Goal: Information Seeking & Learning: Learn about a topic

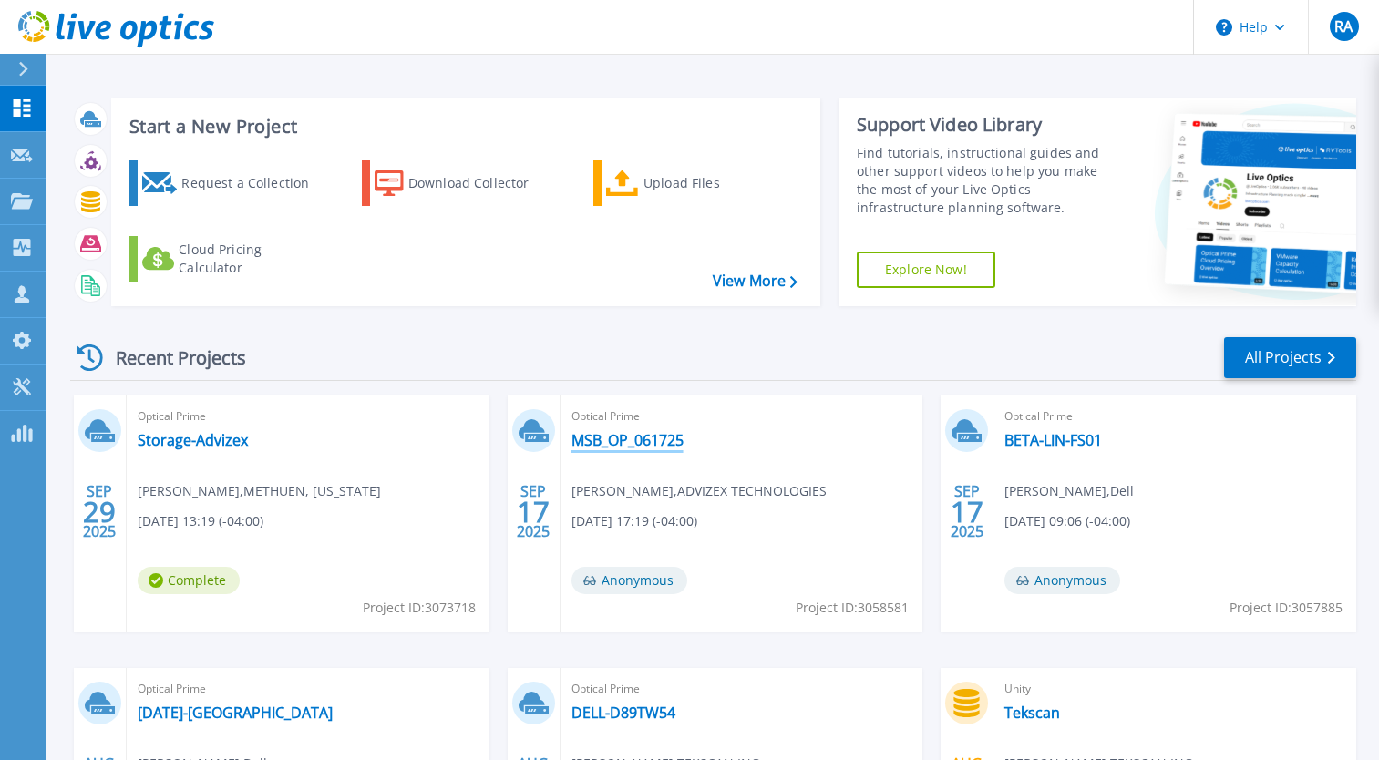
click at [613, 439] on link "MSB_OP_061725" at bounding box center [627, 440] width 112 height 18
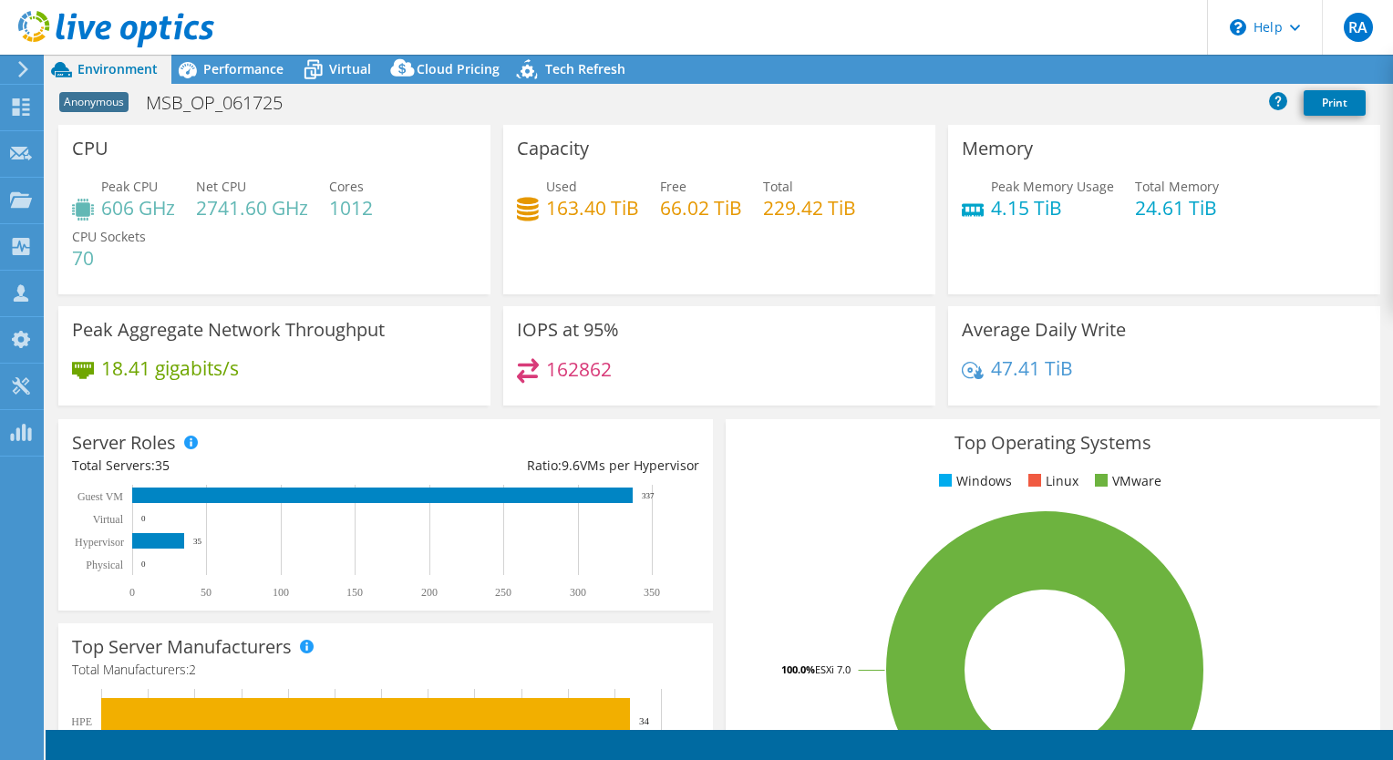
select select "USD"
click at [433, 61] on span "Cloud Pricing" at bounding box center [458, 68] width 83 height 17
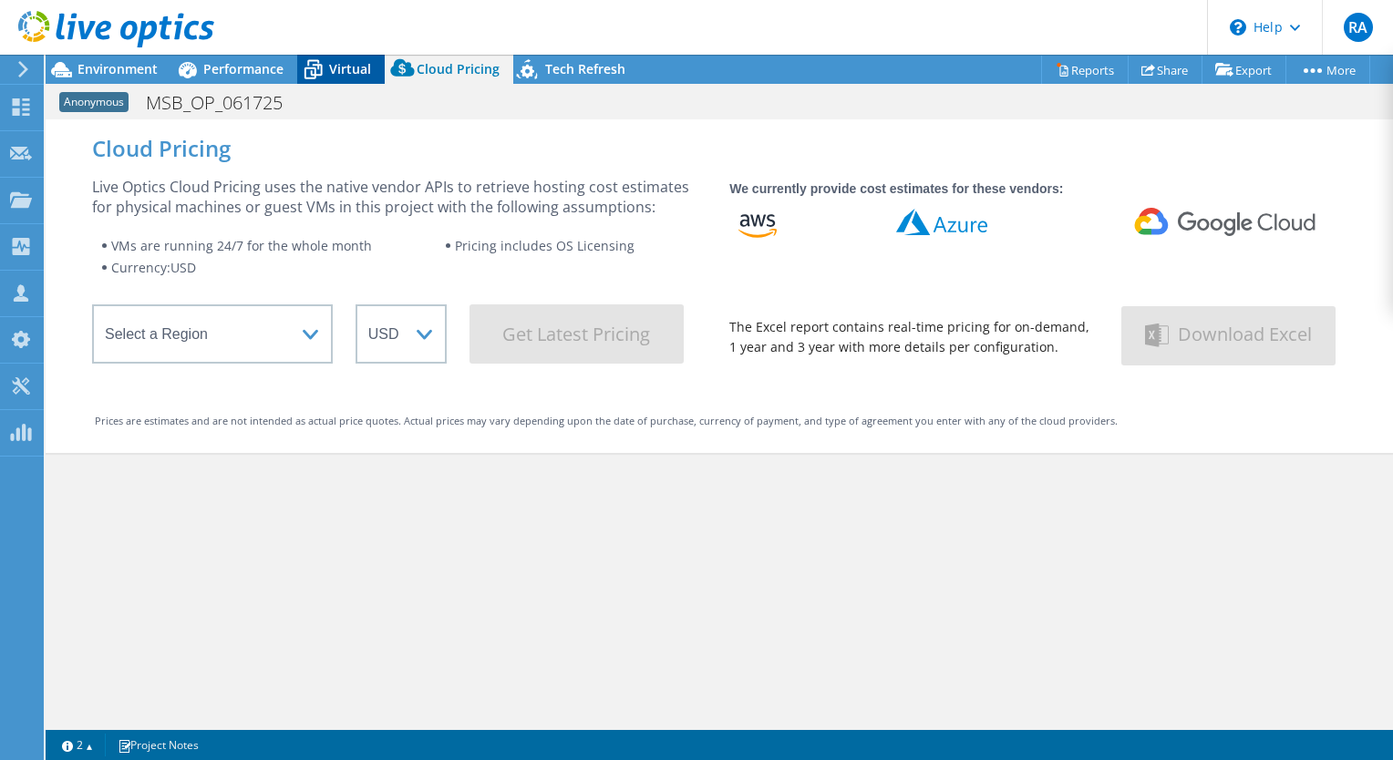
click at [348, 68] on span "Virtual" at bounding box center [350, 68] width 42 height 17
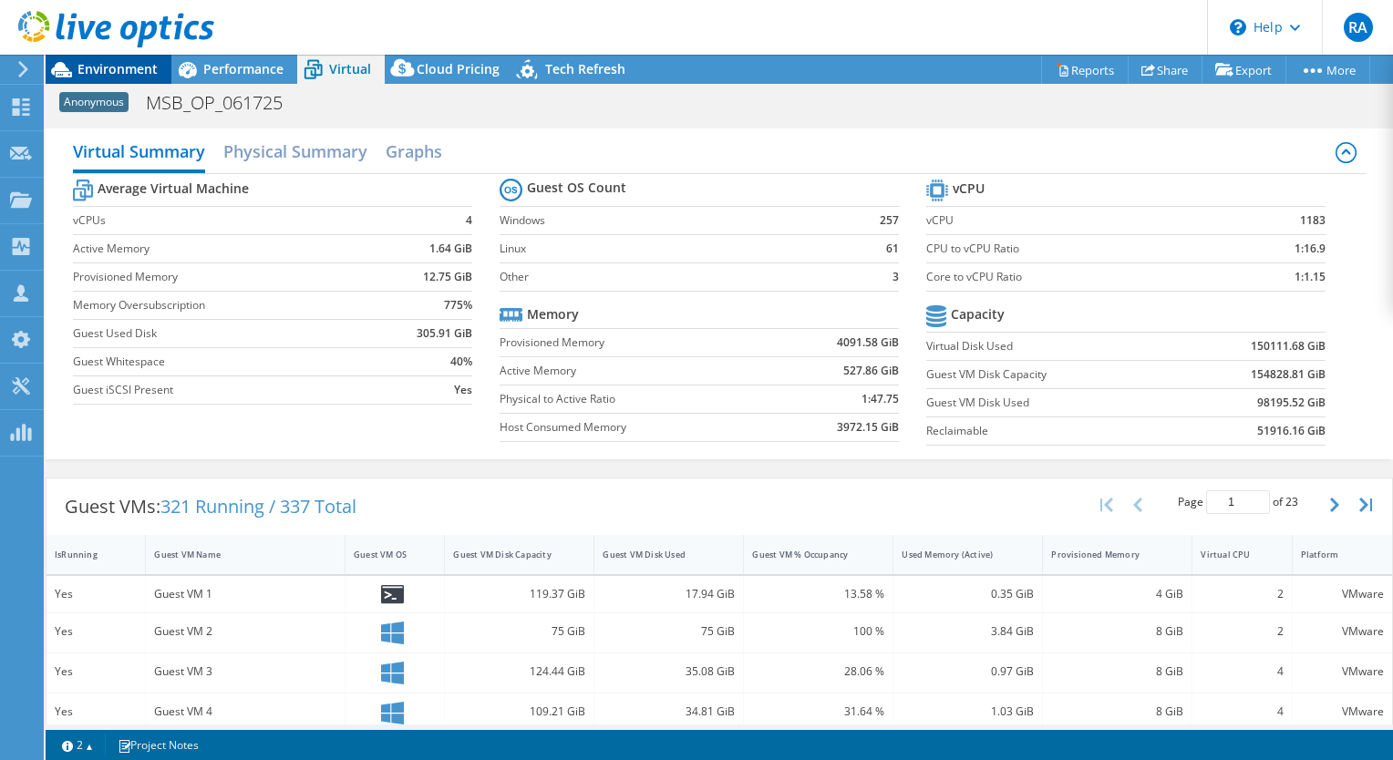
click at [117, 74] on span "Environment" at bounding box center [117, 68] width 80 height 17
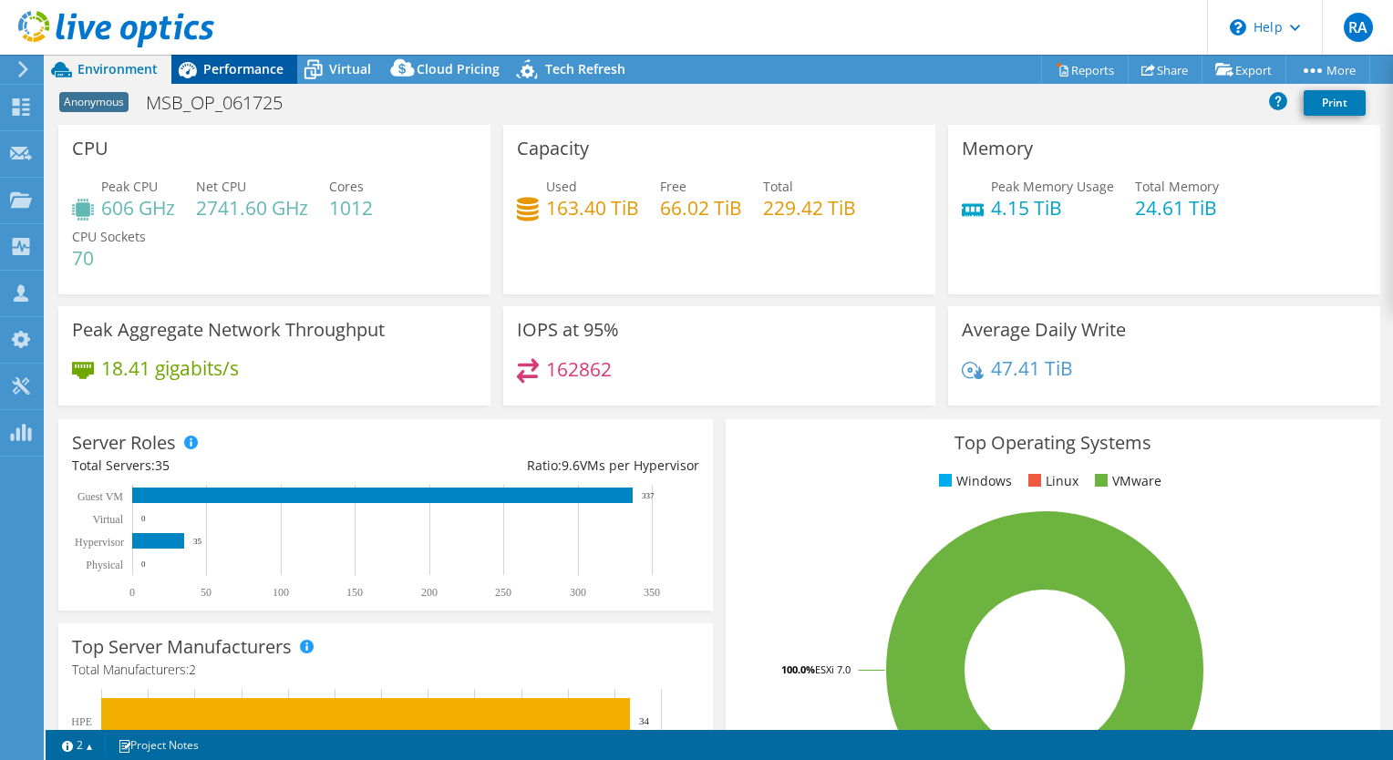
click at [242, 64] on span "Performance" at bounding box center [243, 68] width 80 height 17
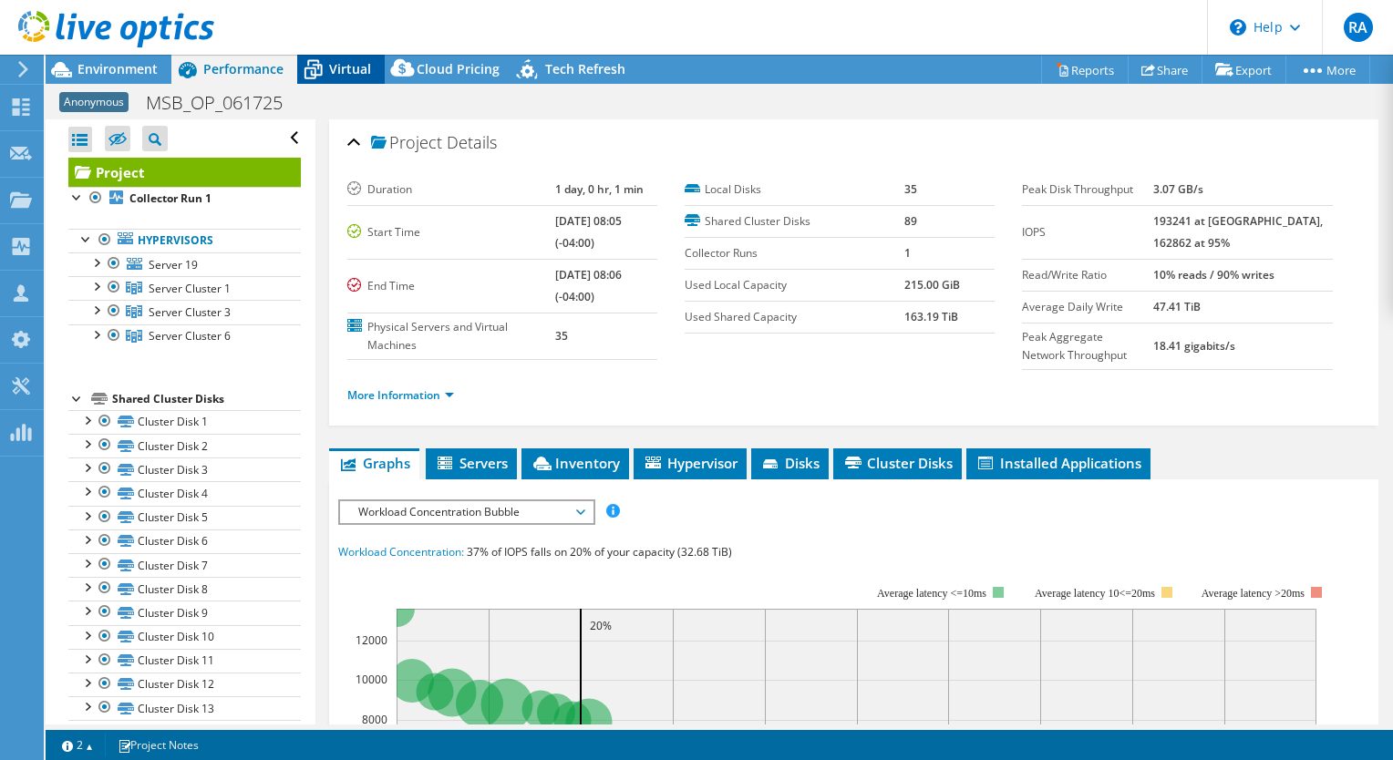
click at [352, 67] on span "Virtual" at bounding box center [350, 68] width 42 height 17
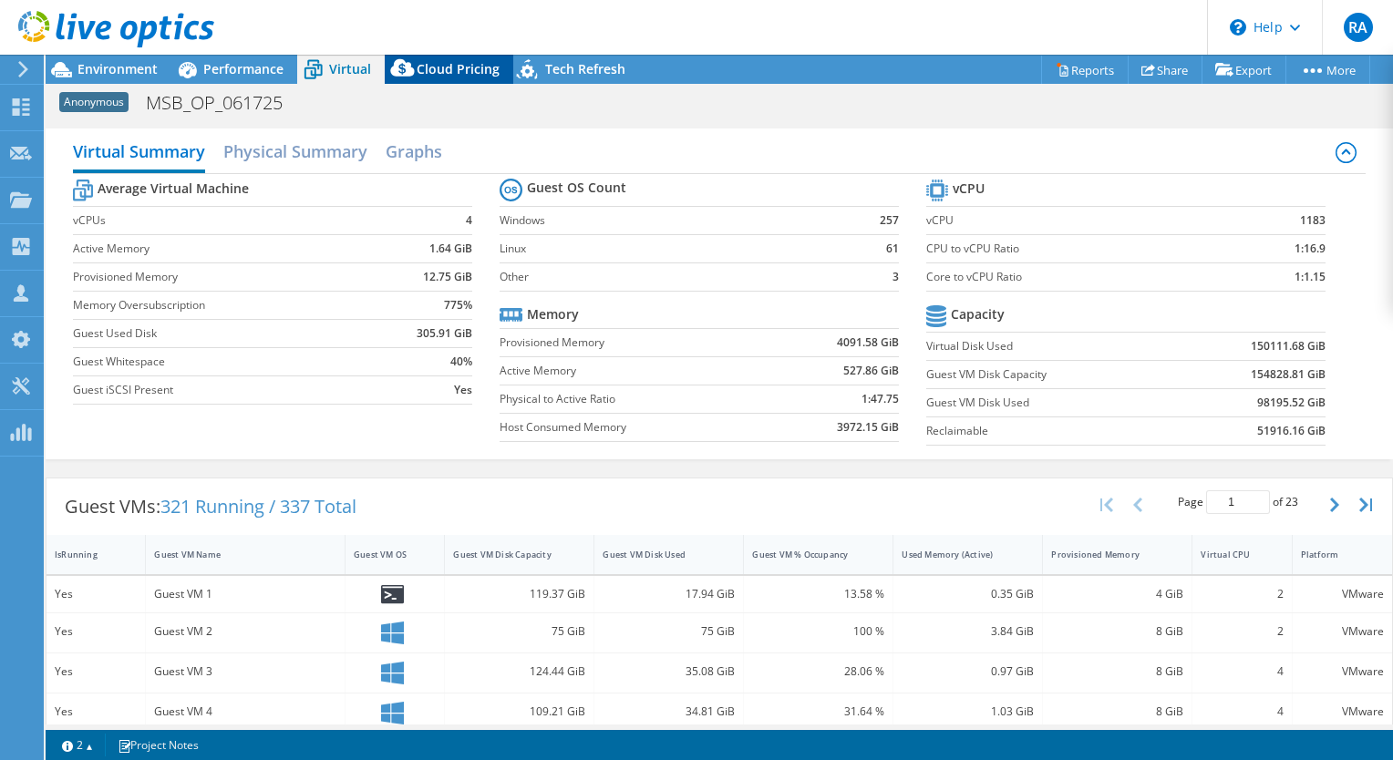
click at [437, 62] on span "Cloud Pricing" at bounding box center [458, 68] width 83 height 17
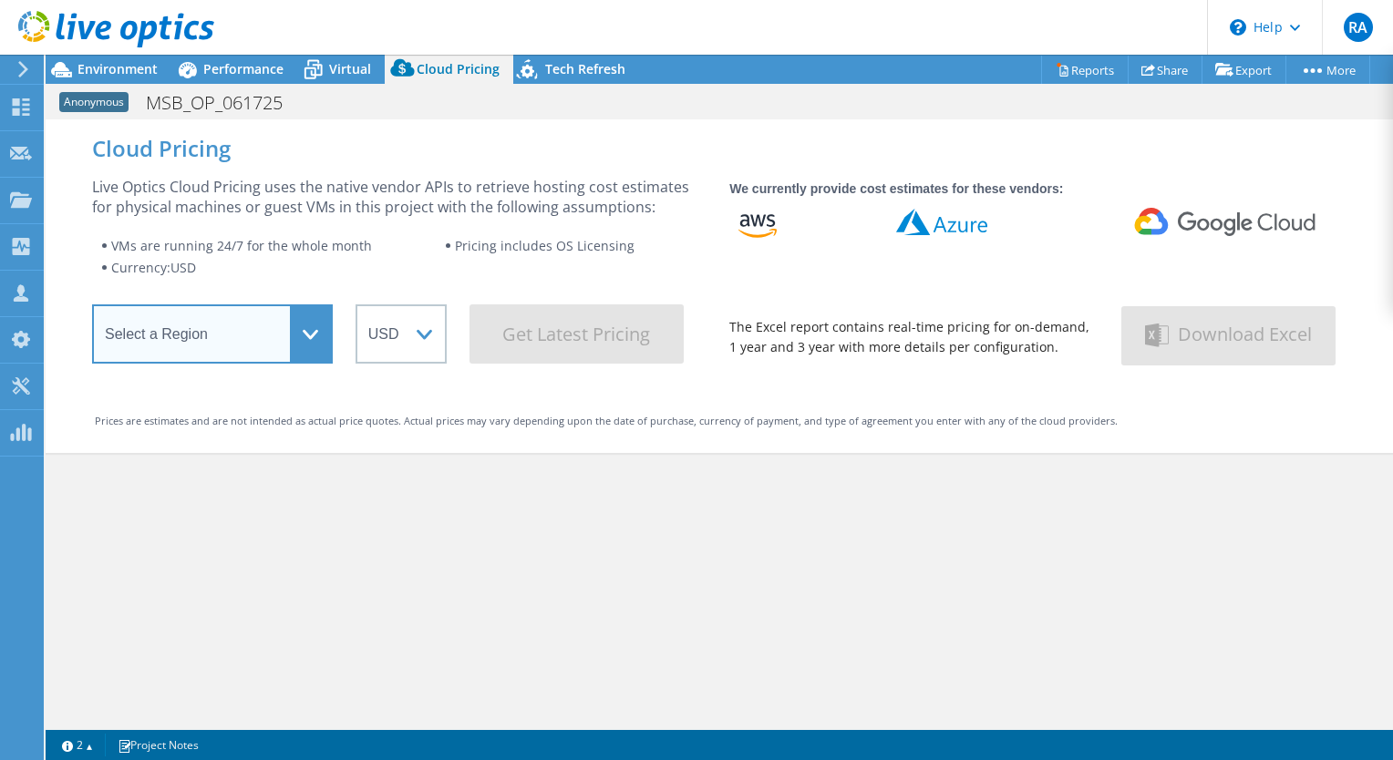
click at [323, 335] on select "Select a Region [GEOGRAPHIC_DATA] ([GEOGRAPHIC_DATA]) [GEOGRAPHIC_DATA] ([GEOGR…" at bounding box center [212, 333] width 241 height 59
select select "USEast"
click at [92, 311] on select "Select a Region [GEOGRAPHIC_DATA] ([GEOGRAPHIC_DATA]) [GEOGRAPHIC_DATA] ([GEOGR…" at bounding box center [212, 333] width 241 height 59
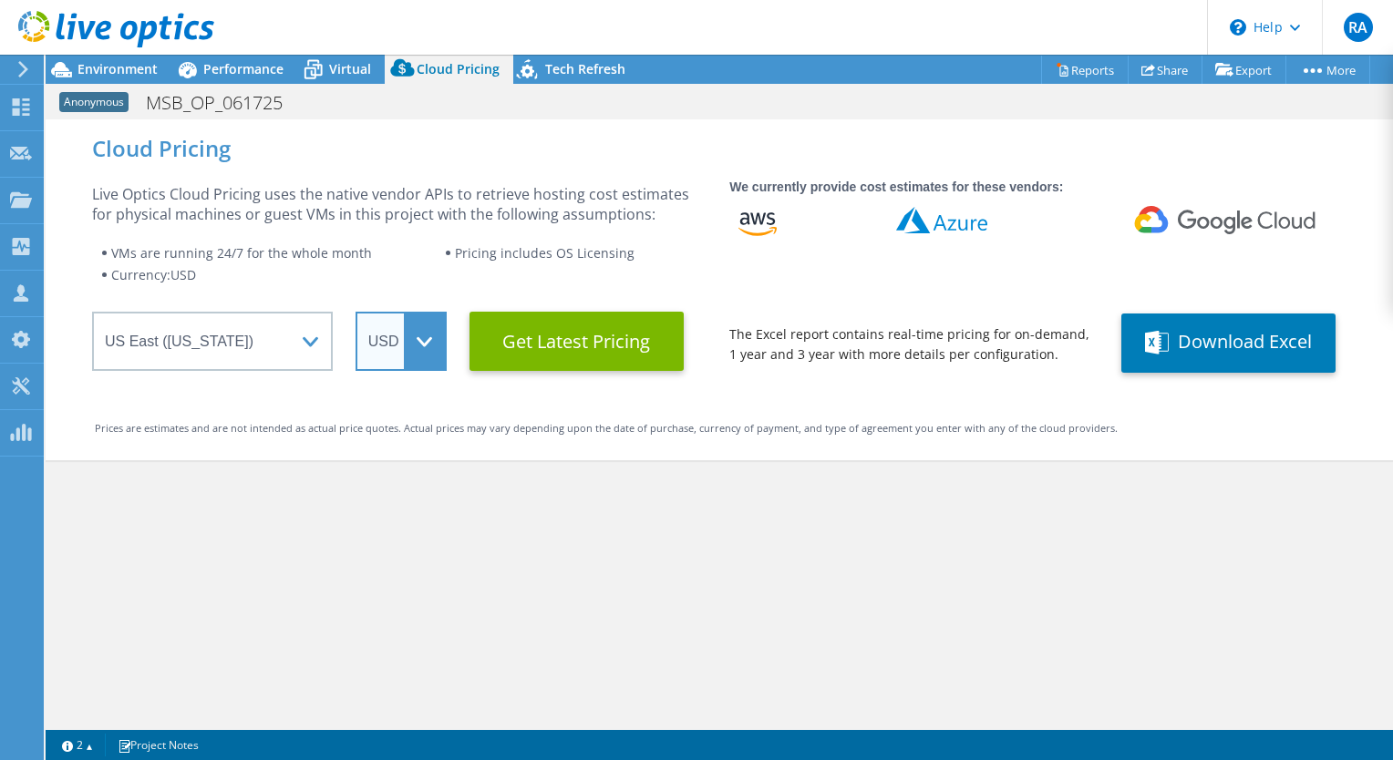
click at [428, 346] on select "ARS AUD BRL CAD CHF CLP CNY DKK EUR GBP HKD HUF INR JPY MXN MYR NOK NZD PEN SEK…" at bounding box center [400, 341] width 91 height 59
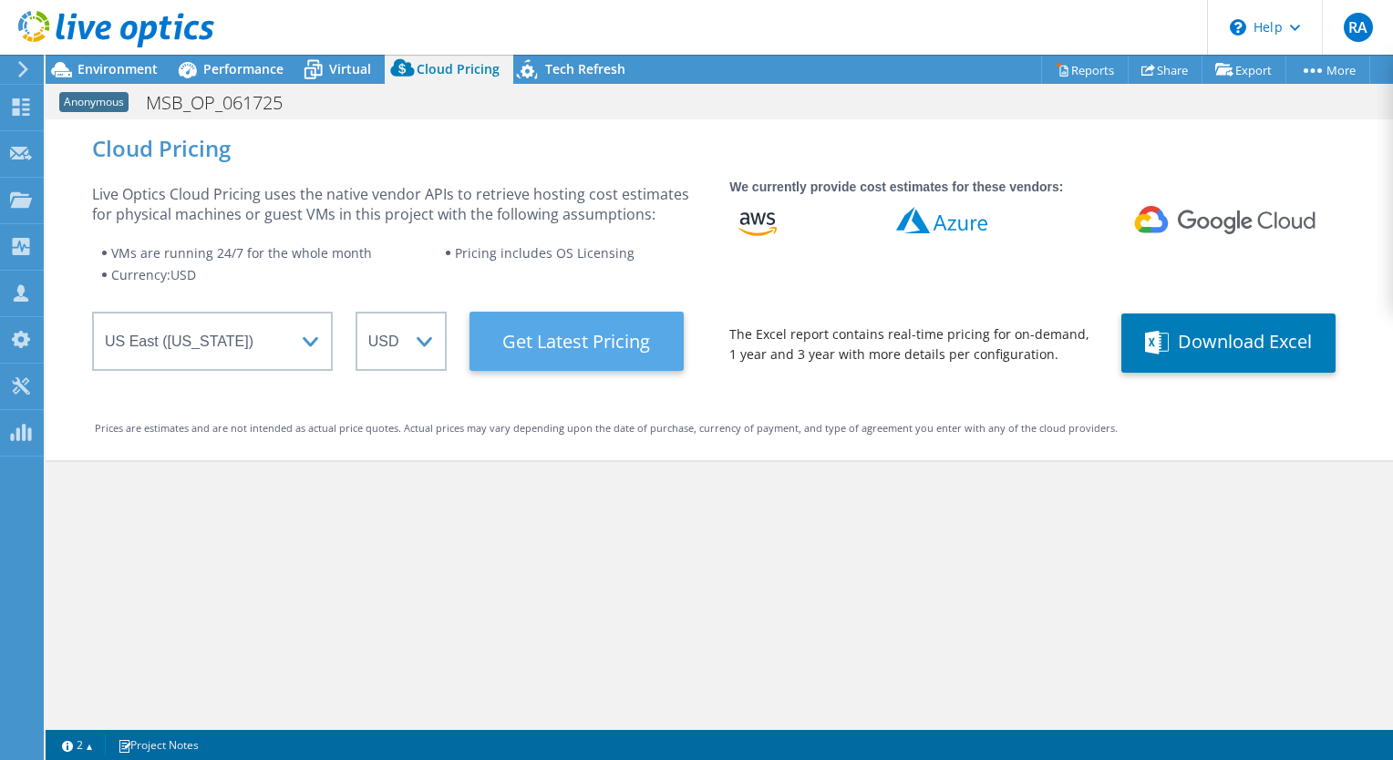
click at [568, 339] on Latest "Get Latest Pricing" at bounding box center [576, 341] width 214 height 59
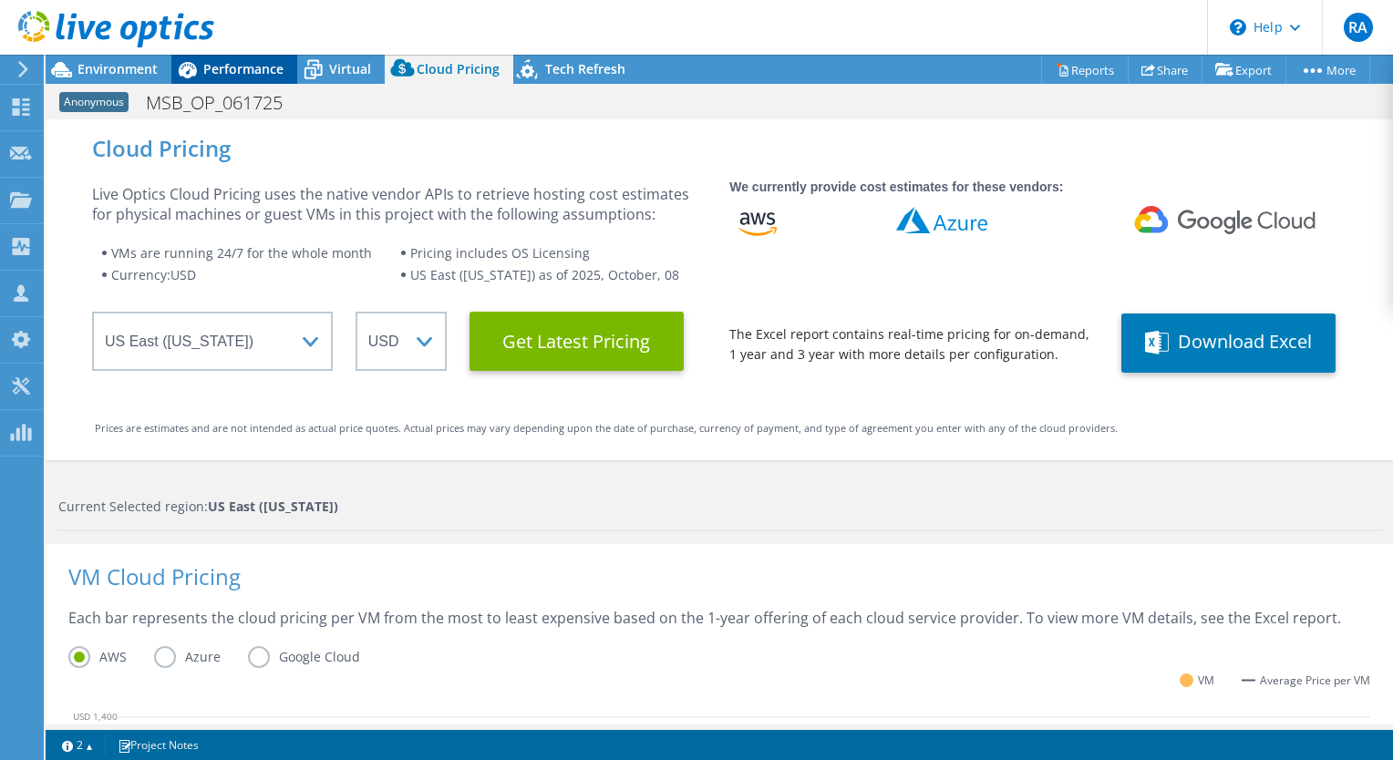
click at [225, 59] on div "Performance" at bounding box center [234, 69] width 126 height 29
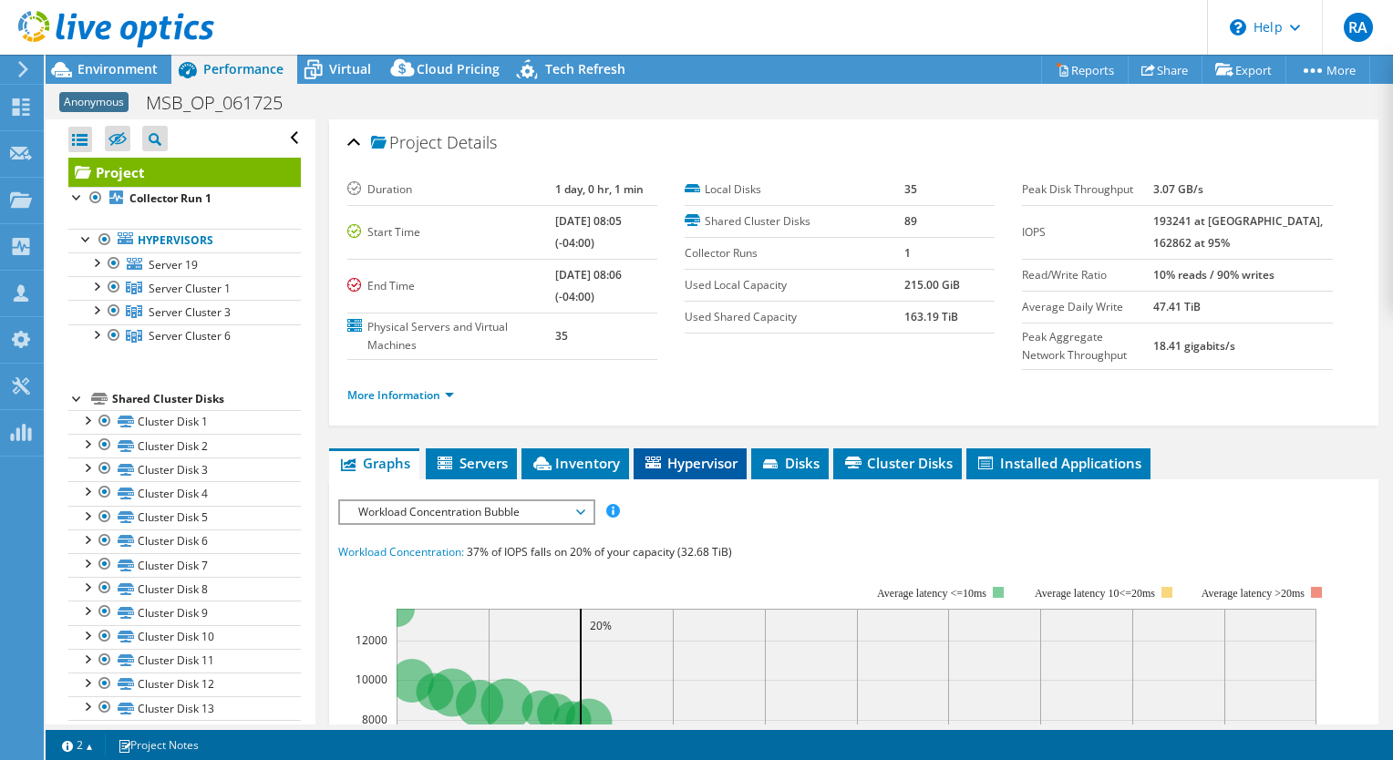
click at [699, 462] on span "Hypervisor" at bounding box center [690, 463] width 95 height 18
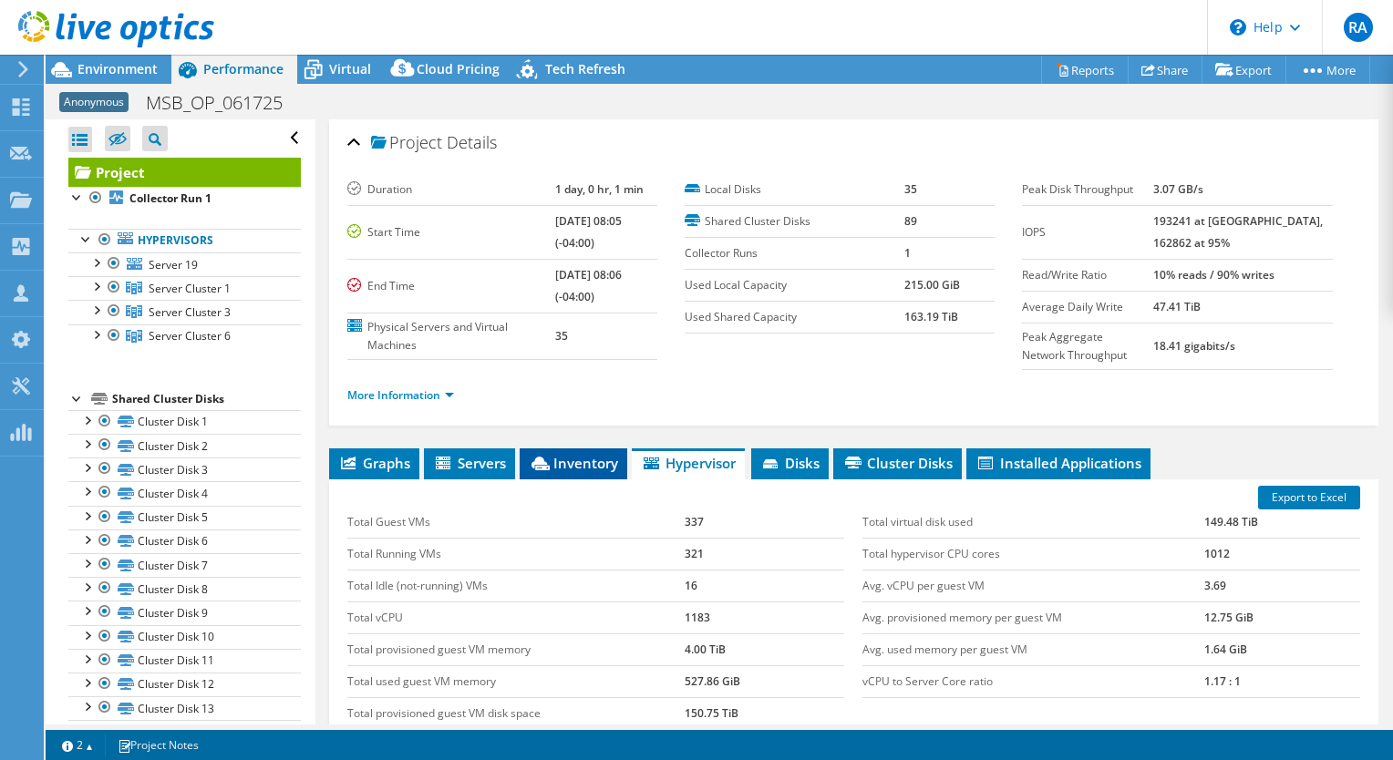
click at [592, 461] on span "Inventory" at bounding box center [573, 463] width 89 height 18
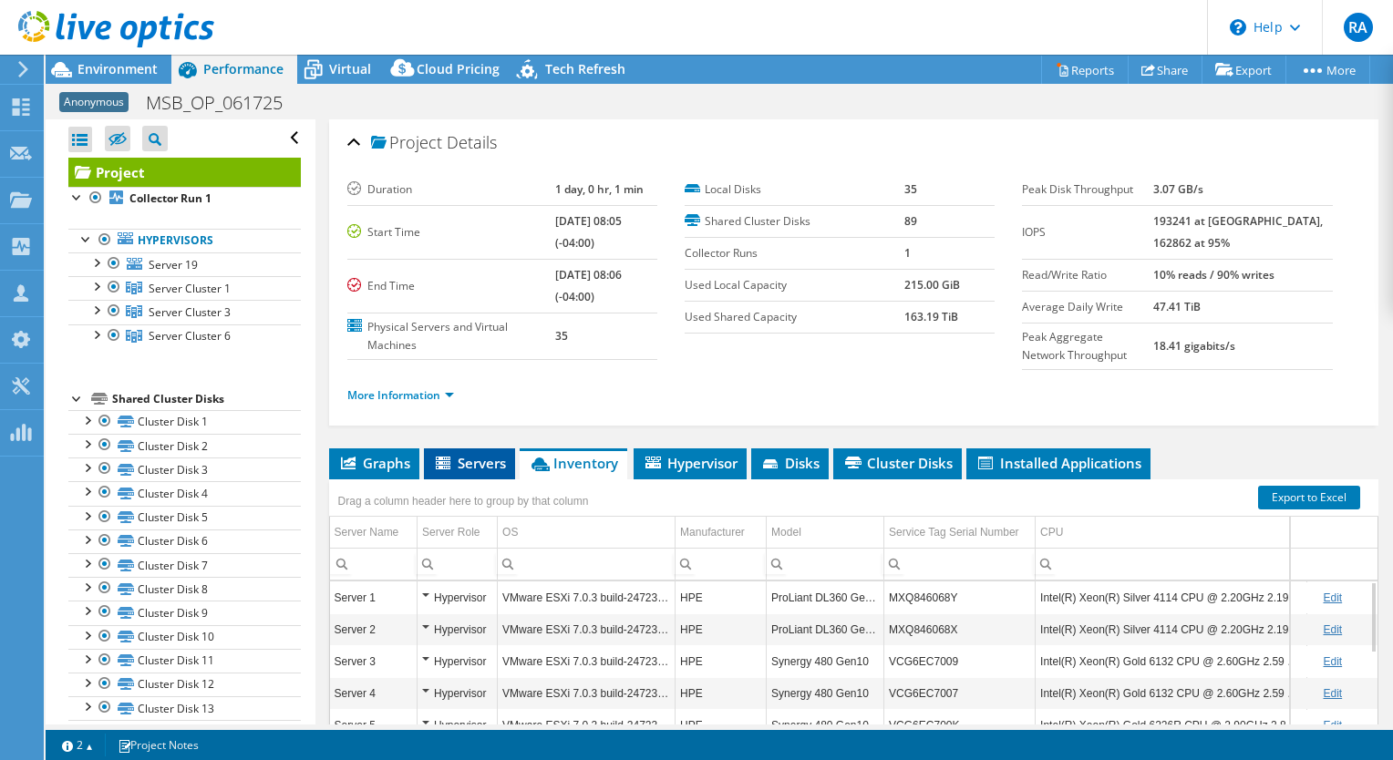
click at [469, 464] on span "Servers" at bounding box center [469, 463] width 73 height 18
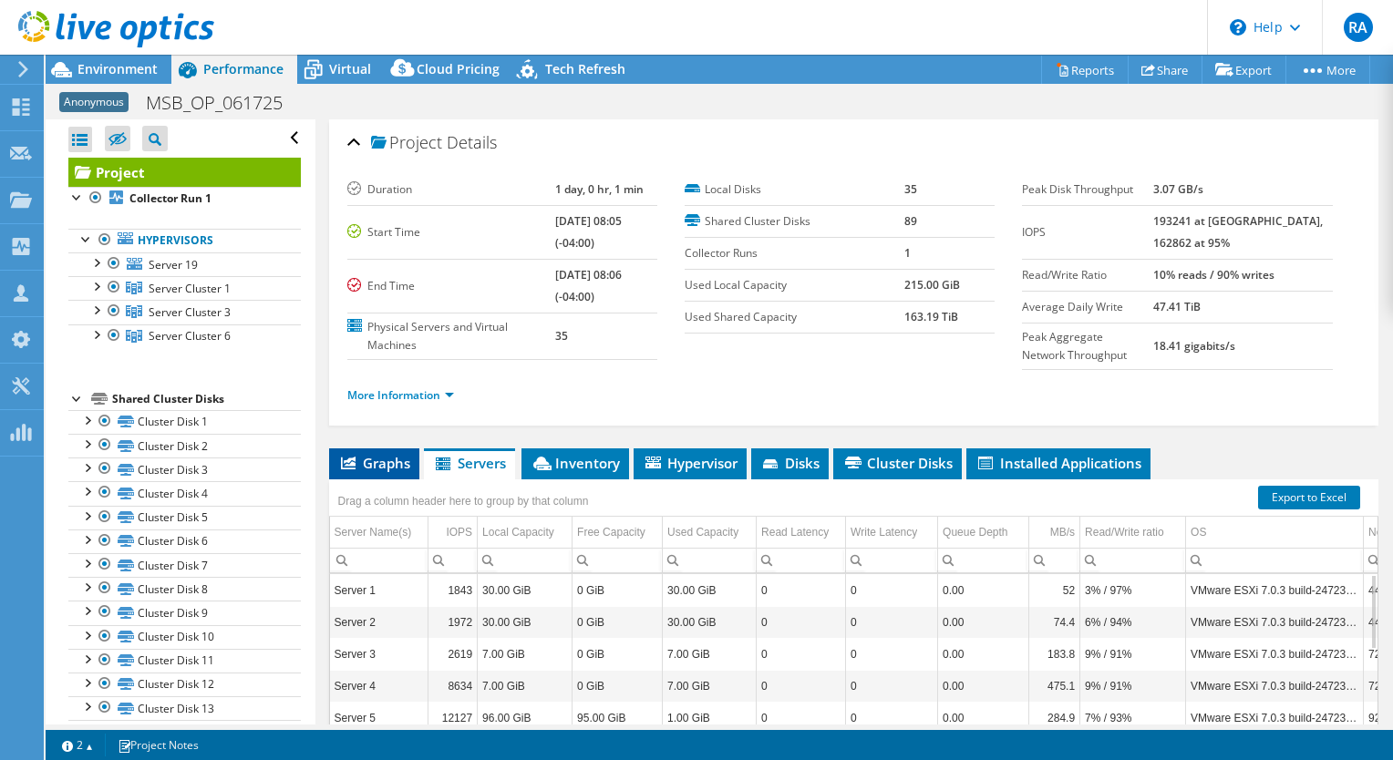
click at [396, 458] on span "Graphs" at bounding box center [374, 463] width 72 height 18
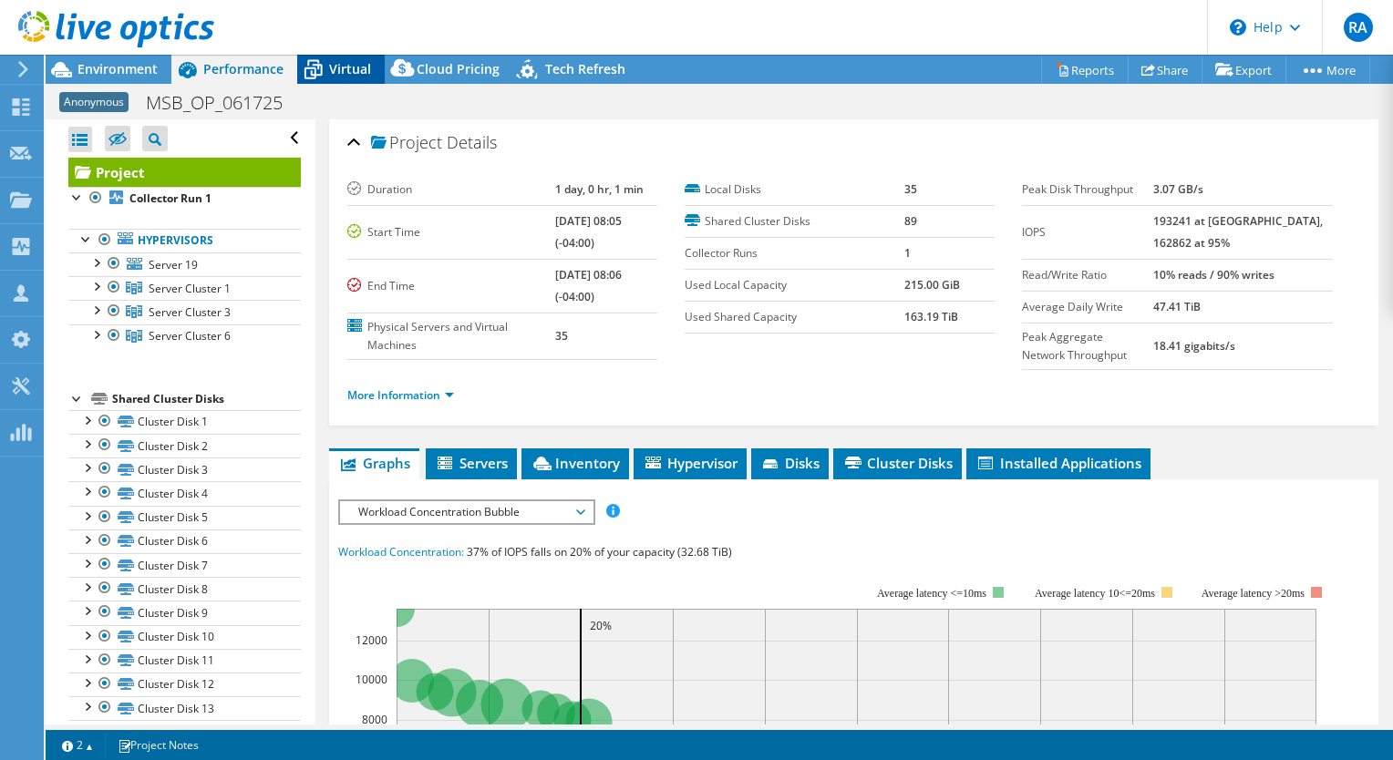
click at [328, 68] on icon at bounding box center [313, 70] width 32 height 32
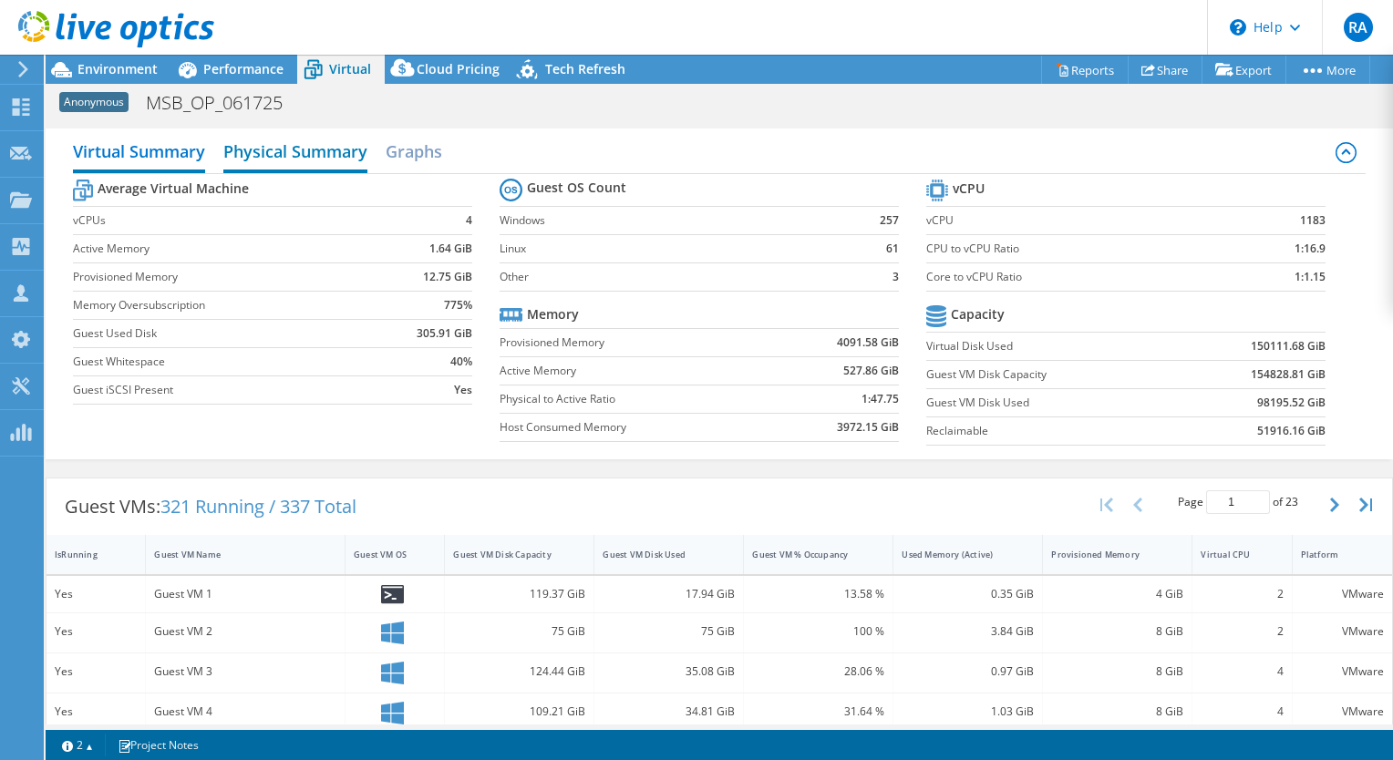
click at [311, 159] on h2 "Physical Summary" at bounding box center [295, 153] width 144 height 40
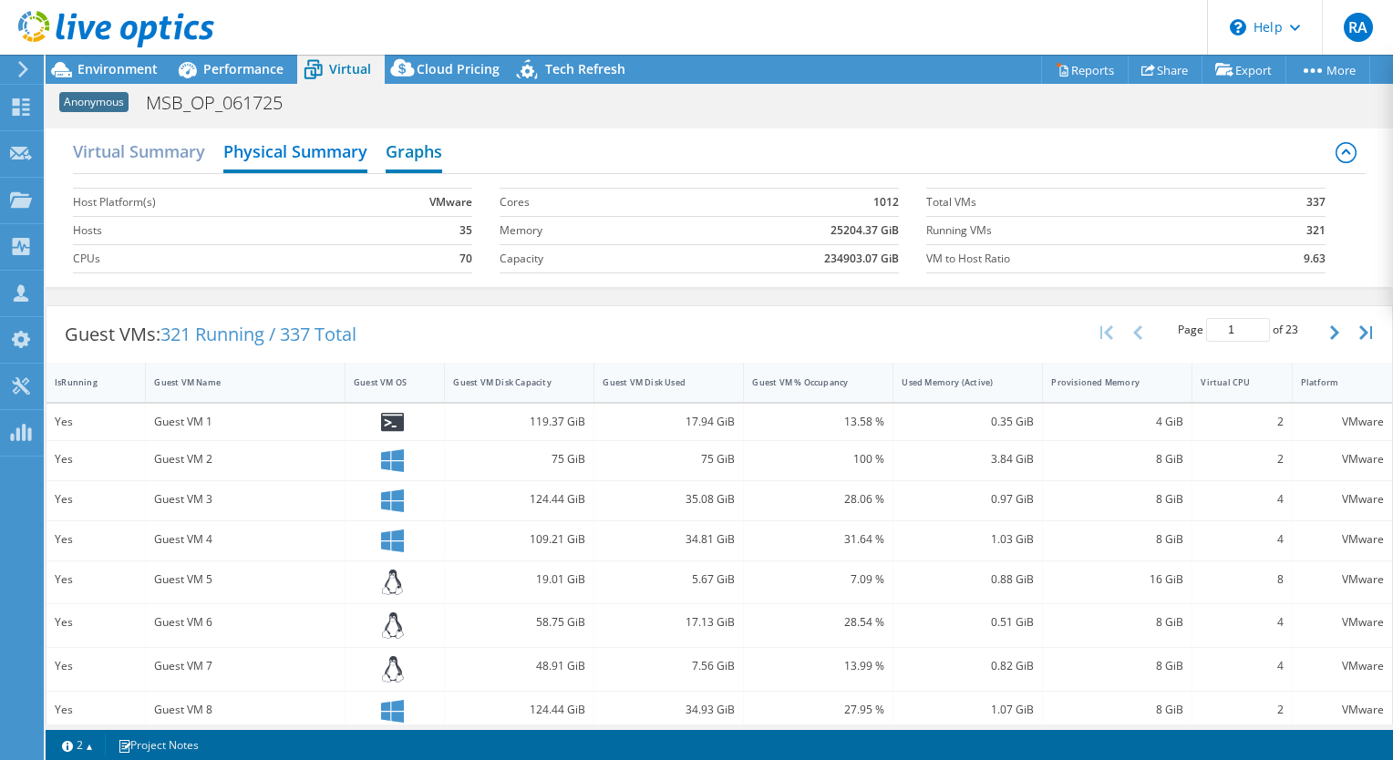
click at [423, 151] on h2 "Graphs" at bounding box center [414, 153] width 57 height 40
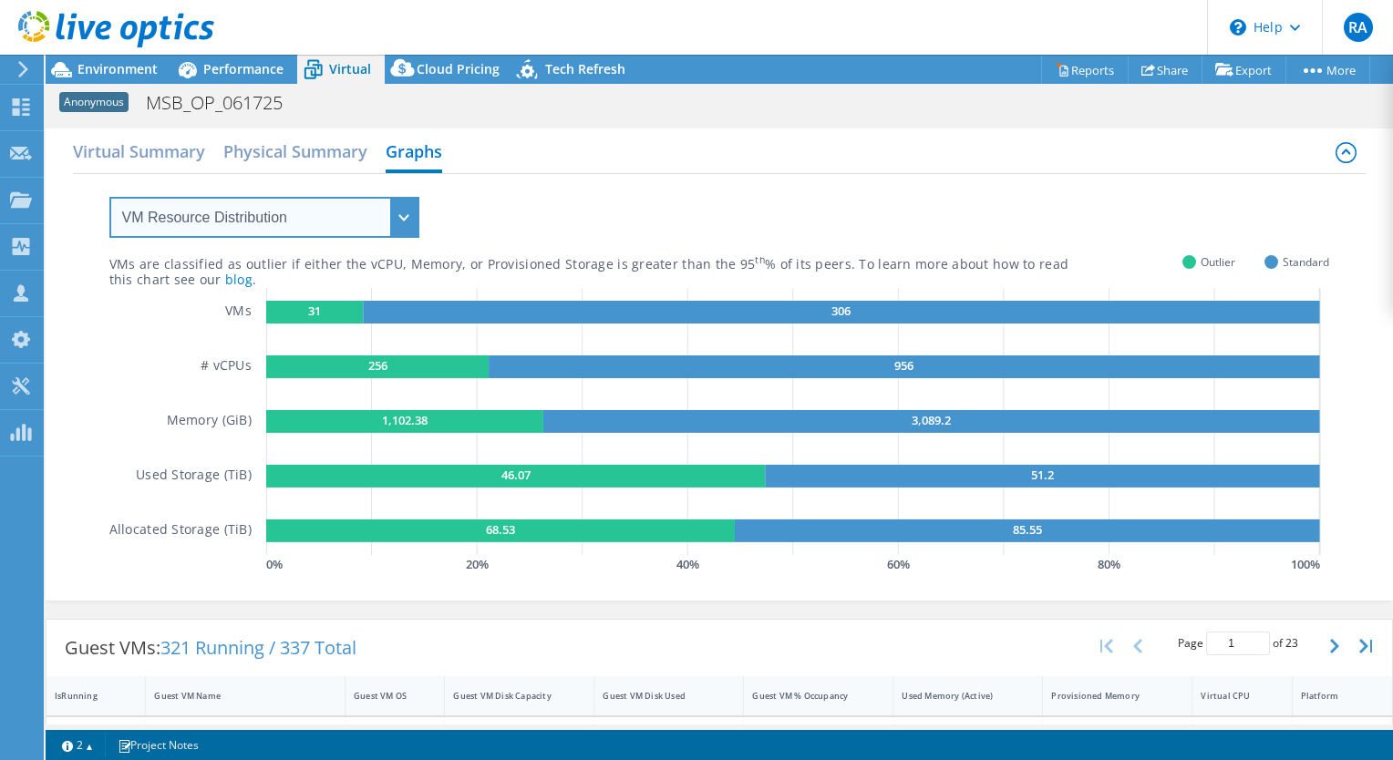
click at [408, 221] on select "VM Resource Distribution Provisioning Contrast Over Provisioning" at bounding box center [264, 217] width 310 height 41
click at [109, 197] on select "VM Resource Distribution Provisioning Contrast Over Provisioning" at bounding box center [264, 217] width 310 height 41
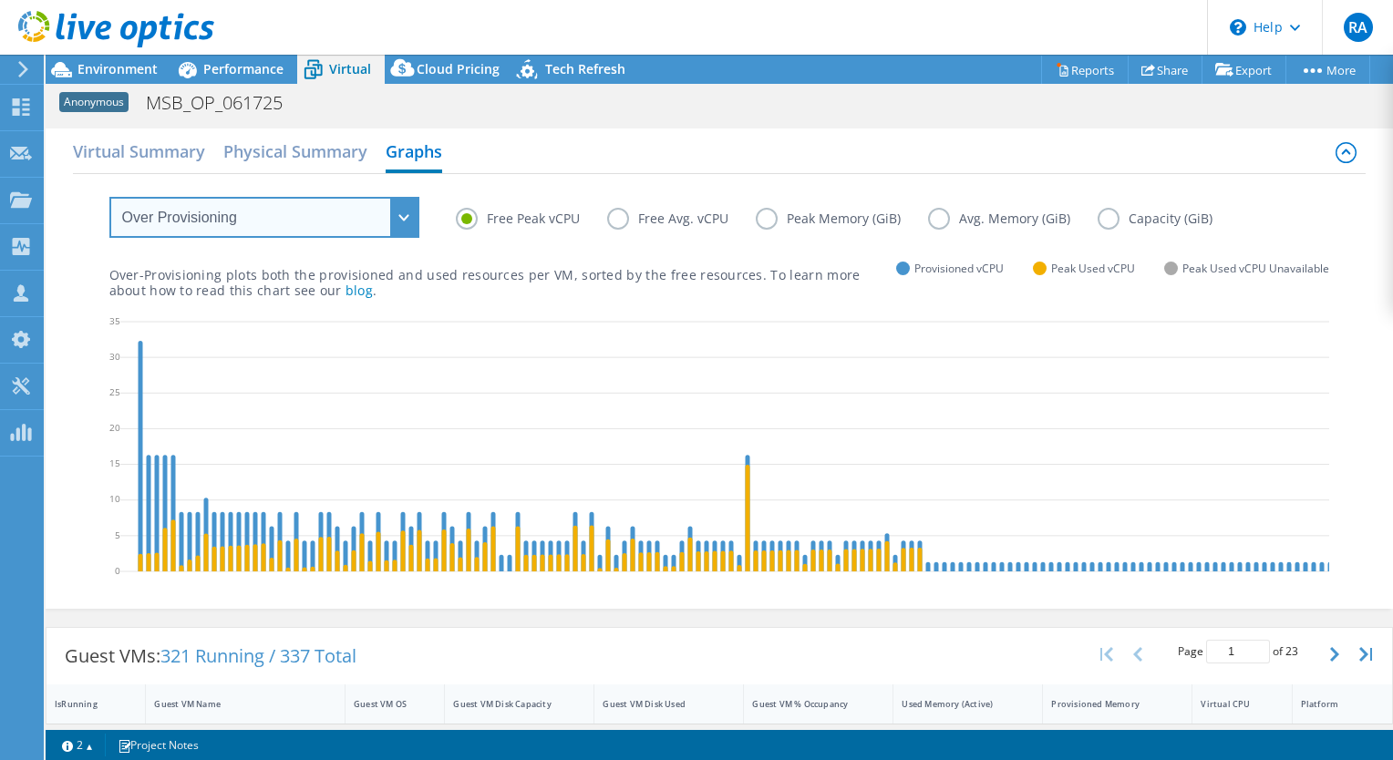
click at [401, 215] on select "VM Resource Distribution Provisioning Contrast Over Provisioning" at bounding box center [264, 217] width 310 height 41
select select "VM Resource Distribution"
click at [109, 197] on select "VM Resource Distribution Provisioning Contrast Over Provisioning" at bounding box center [264, 217] width 310 height 41
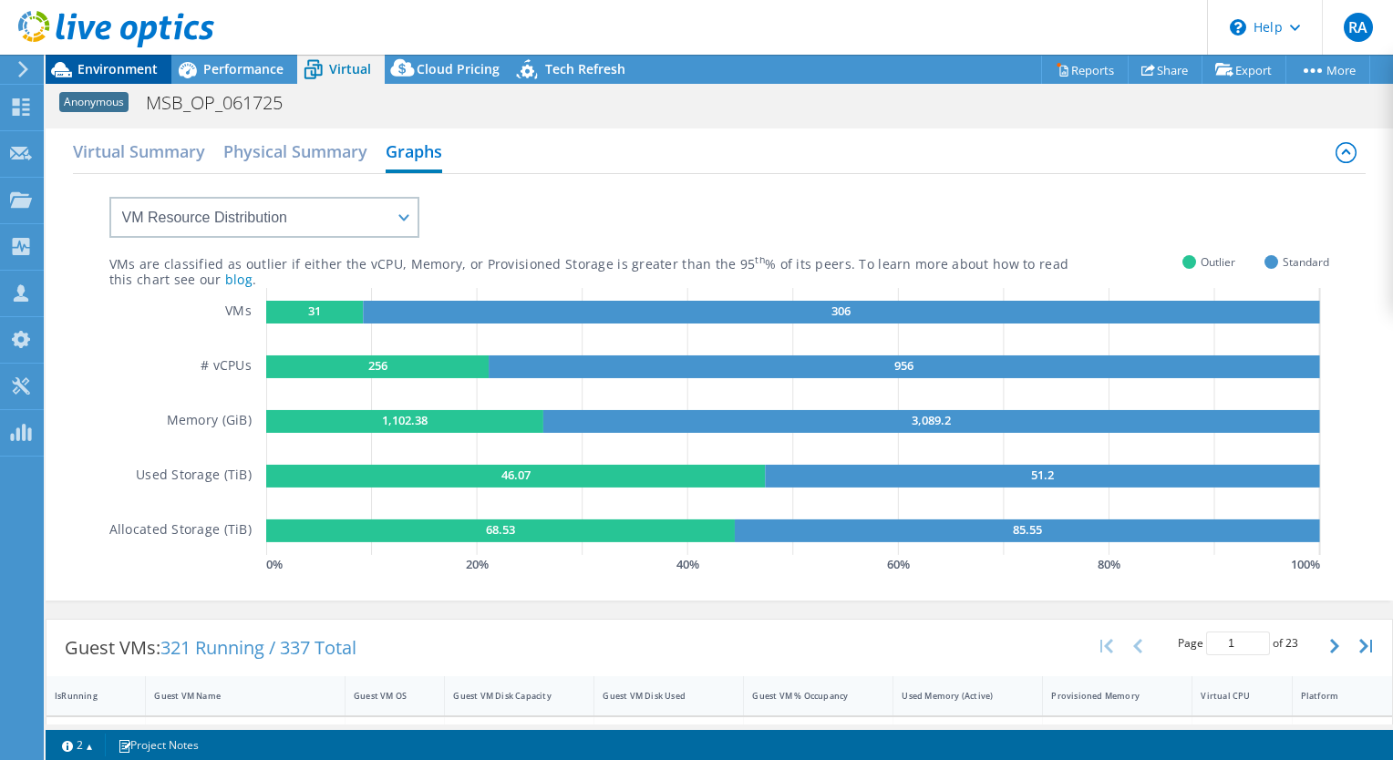
click at [102, 65] on span "Environment" at bounding box center [117, 68] width 80 height 17
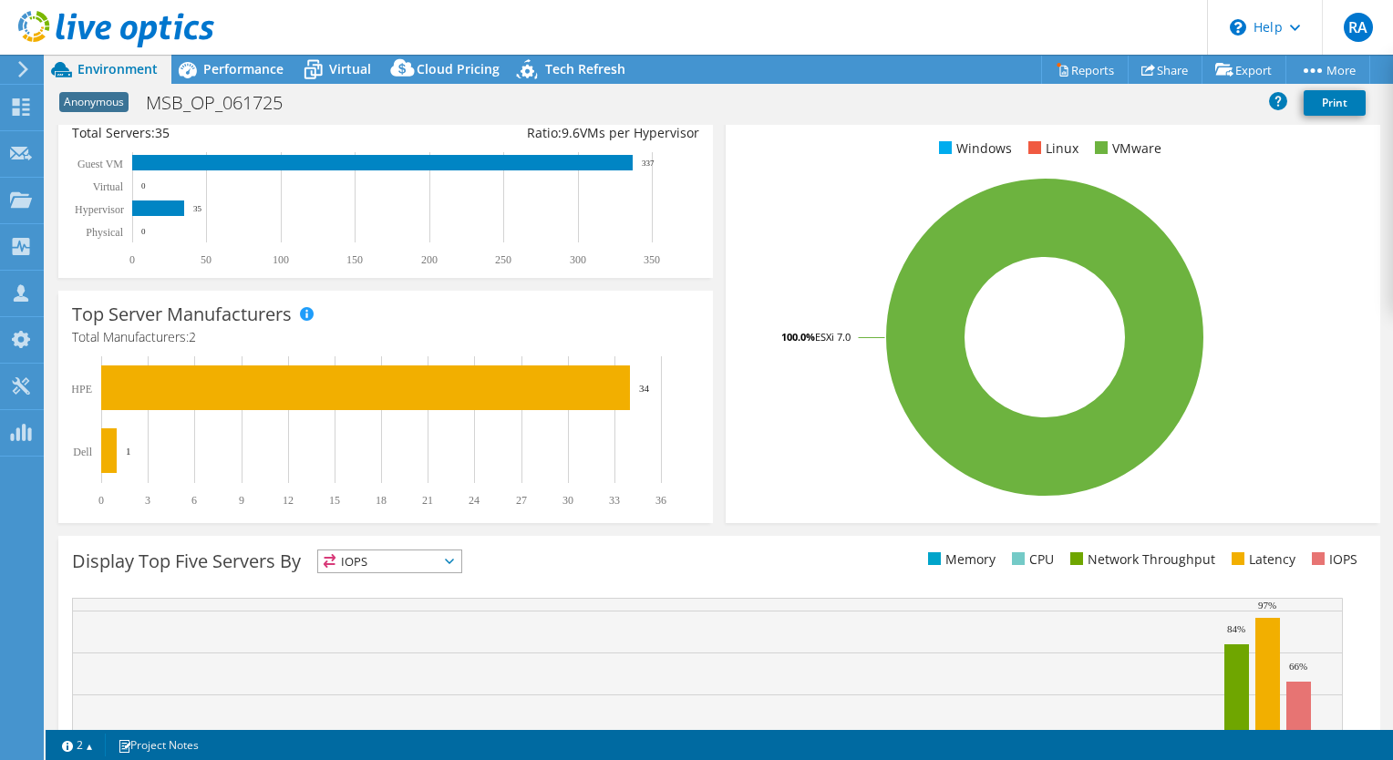
scroll to position [330, 0]
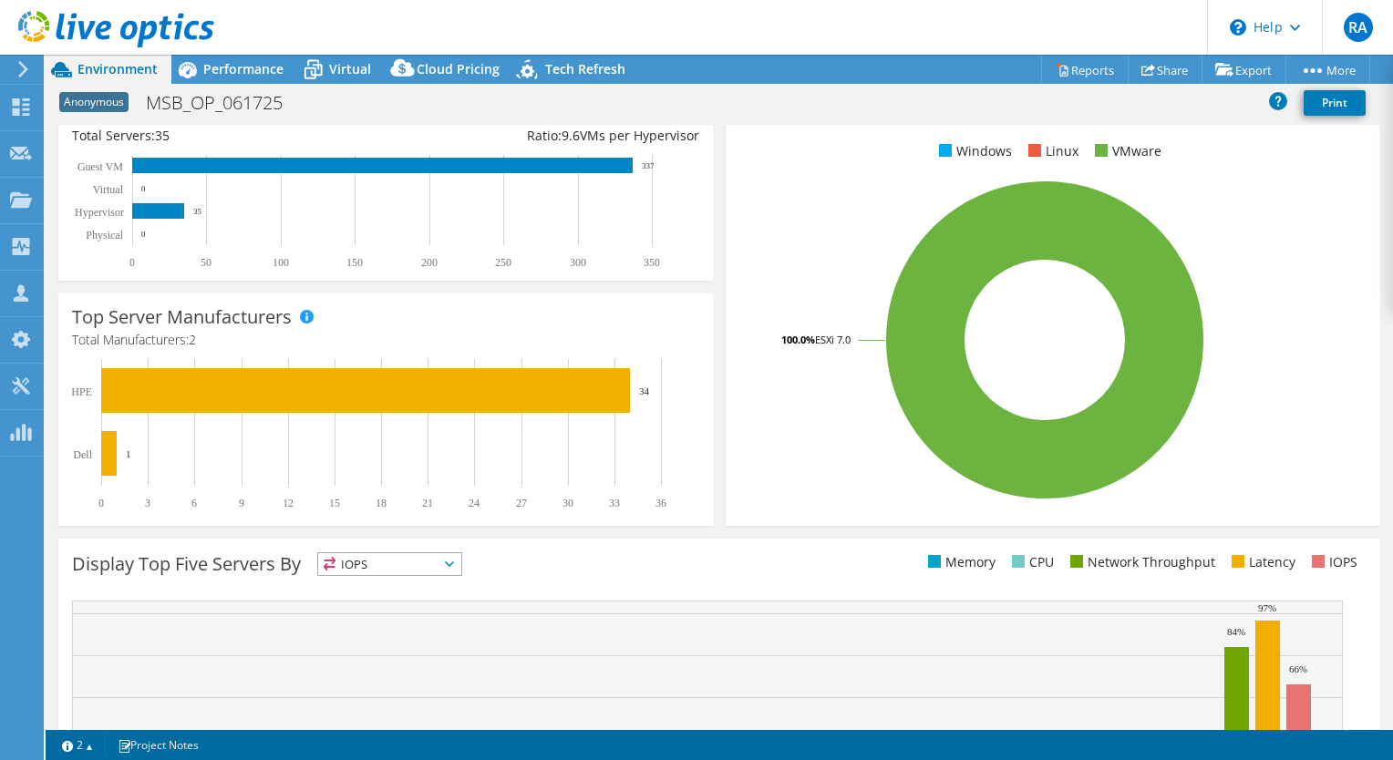
drag, startPoint x: 1349, startPoint y: 326, endPoint x: 1327, endPoint y: 413, distance: 89.3
click at [1327, 413] on div "100.0% ESXi 7.0" at bounding box center [1052, 339] width 627 height 319
